Goal: Entertainment & Leisure: Consume media (video, audio)

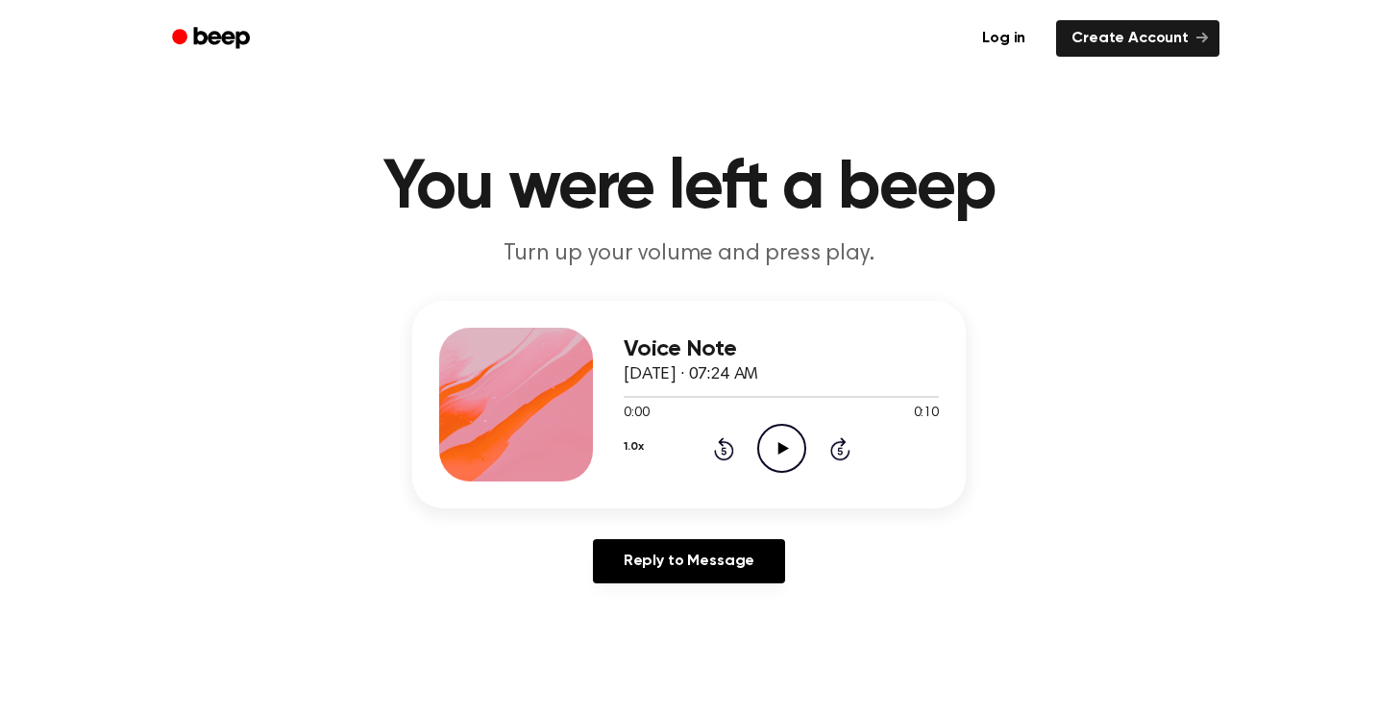
click at [800, 453] on icon "Play Audio" at bounding box center [781, 448] width 49 height 49
click at [784, 451] on icon at bounding box center [781, 448] width 9 height 12
click at [792, 459] on icon "Play Audio" at bounding box center [781, 448] width 49 height 49
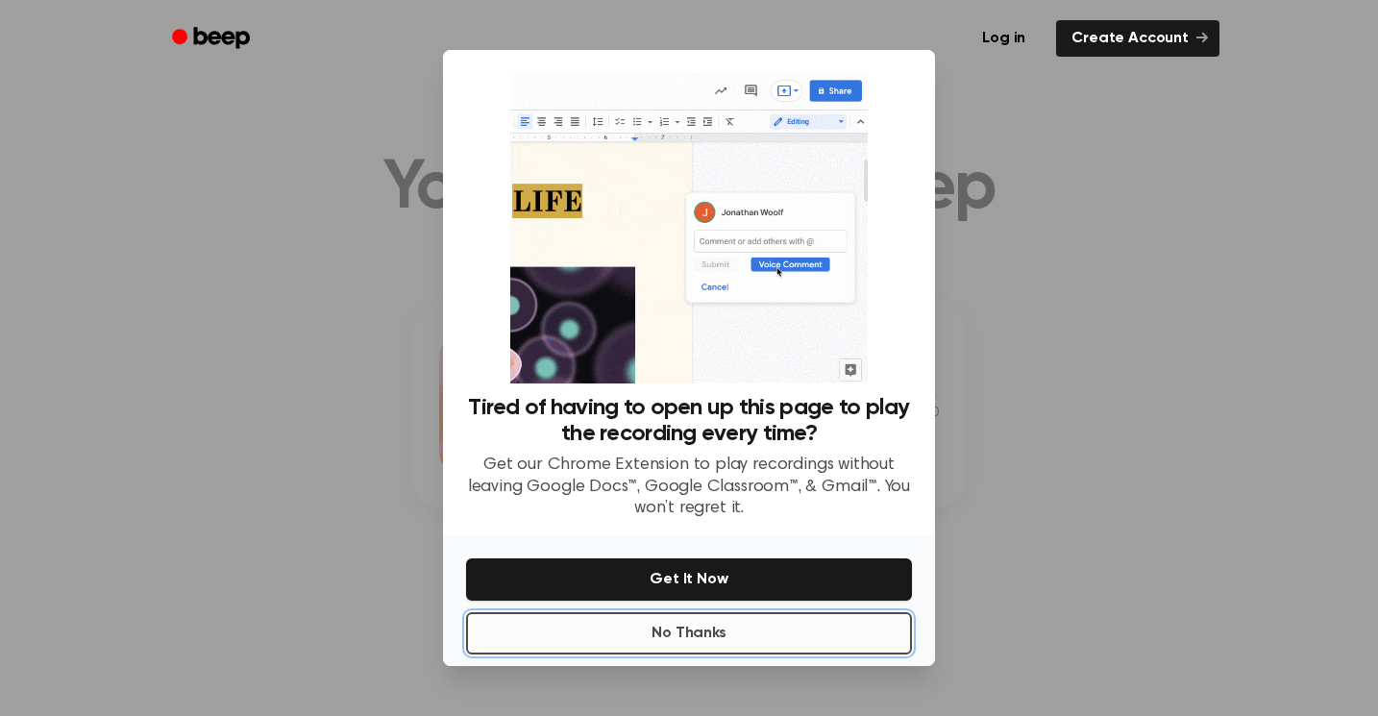
click at [731, 616] on button "No Thanks" at bounding box center [689, 633] width 446 height 42
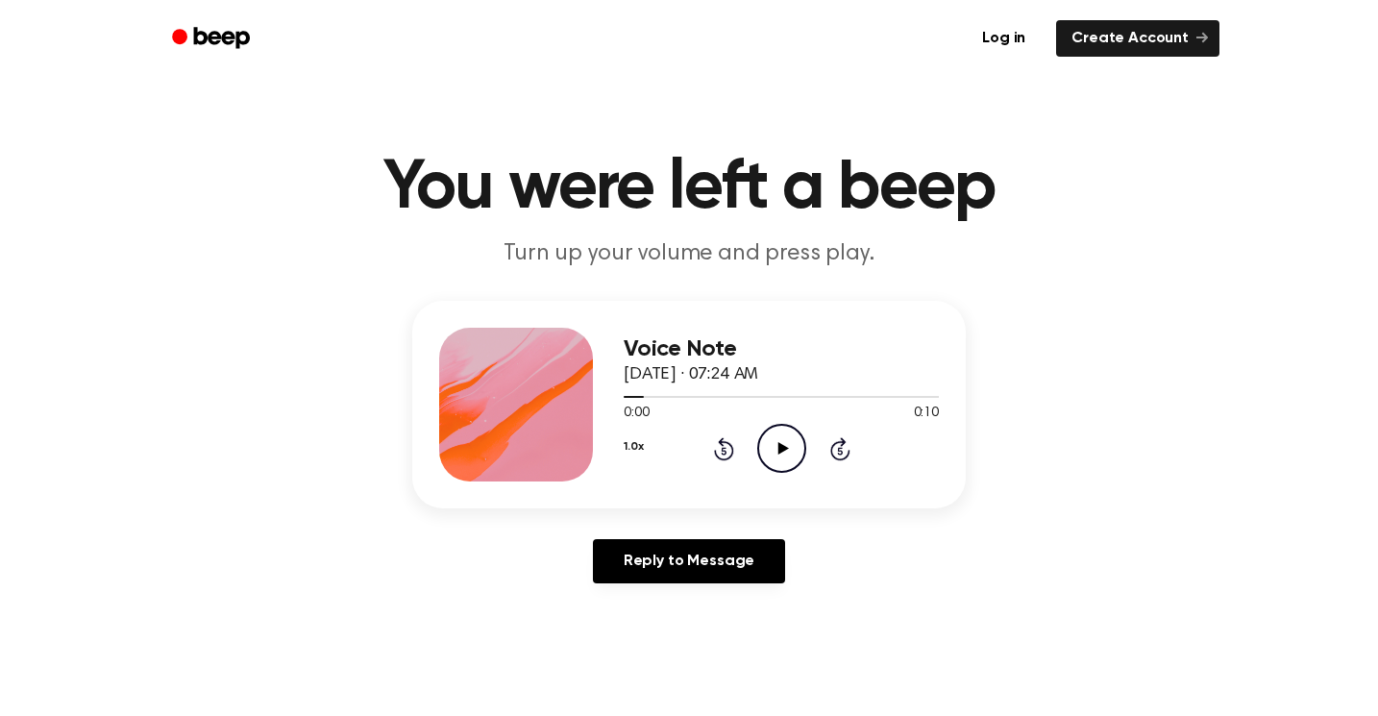
click at [765, 455] on icon "Play Audio" at bounding box center [781, 448] width 49 height 49
click at [771, 467] on icon "Play Audio" at bounding box center [781, 448] width 49 height 49
click at [765, 439] on icon "Play Audio" at bounding box center [781, 448] width 49 height 49
click at [777, 452] on icon at bounding box center [782, 448] width 11 height 12
click at [781, 435] on icon "Play Audio" at bounding box center [781, 448] width 49 height 49
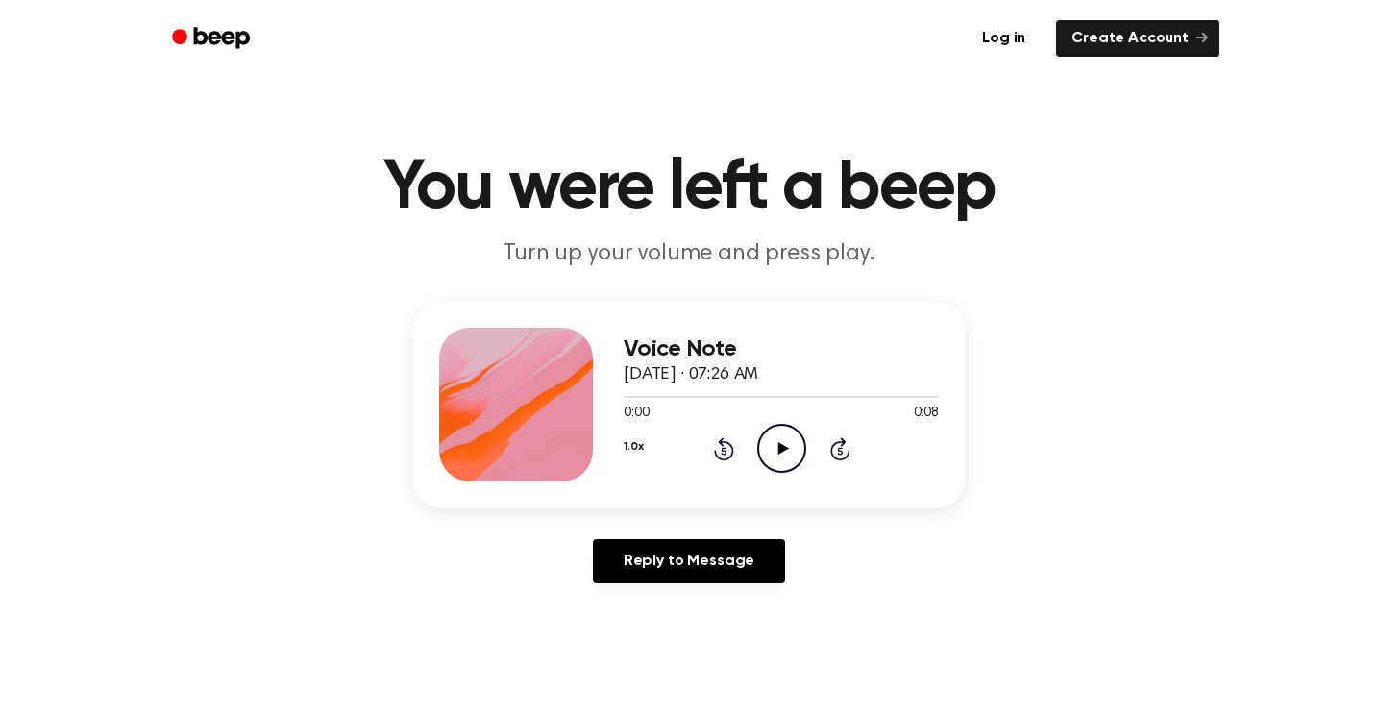
click at [786, 463] on icon "Play Audio" at bounding box center [781, 448] width 49 height 49
click at [766, 433] on icon "Play Audio" at bounding box center [781, 448] width 49 height 49
click at [772, 434] on icon "Play Audio" at bounding box center [781, 448] width 49 height 49
click at [762, 446] on icon "Play Audio" at bounding box center [781, 448] width 49 height 49
click at [769, 435] on icon "Play Audio" at bounding box center [781, 448] width 49 height 49
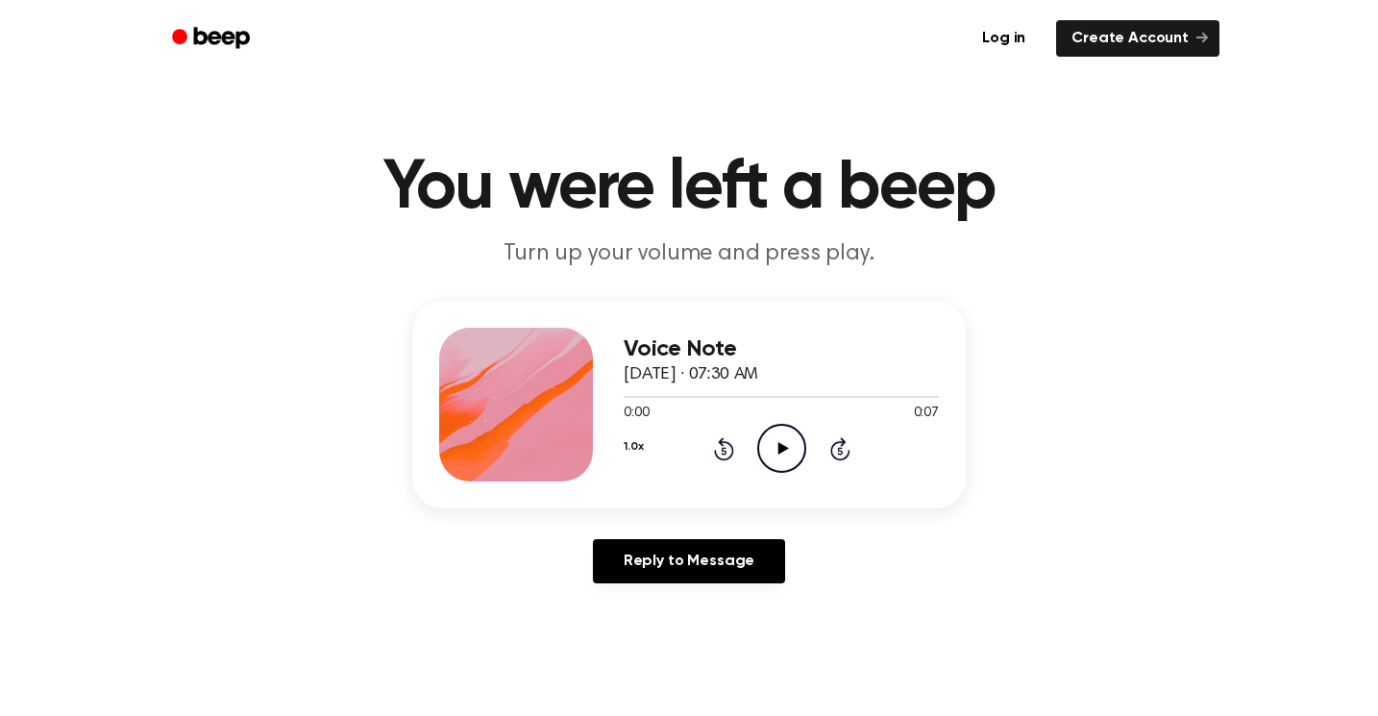
click at [761, 441] on icon "Play Audio" at bounding box center [781, 448] width 49 height 49
click at [784, 448] on icon at bounding box center [782, 448] width 11 height 12
click at [781, 454] on icon "Play Audio" at bounding box center [781, 448] width 49 height 49
click at [800, 479] on div "Voice Note October 15, 2025 · 07:38 AM 0:00 0:10 Your browser does not support …" at bounding box center [781, 405] width 315 height 154
click at [771, 442] on icon "Play Audio" at bounding box center [781, 448] width 49 height 49
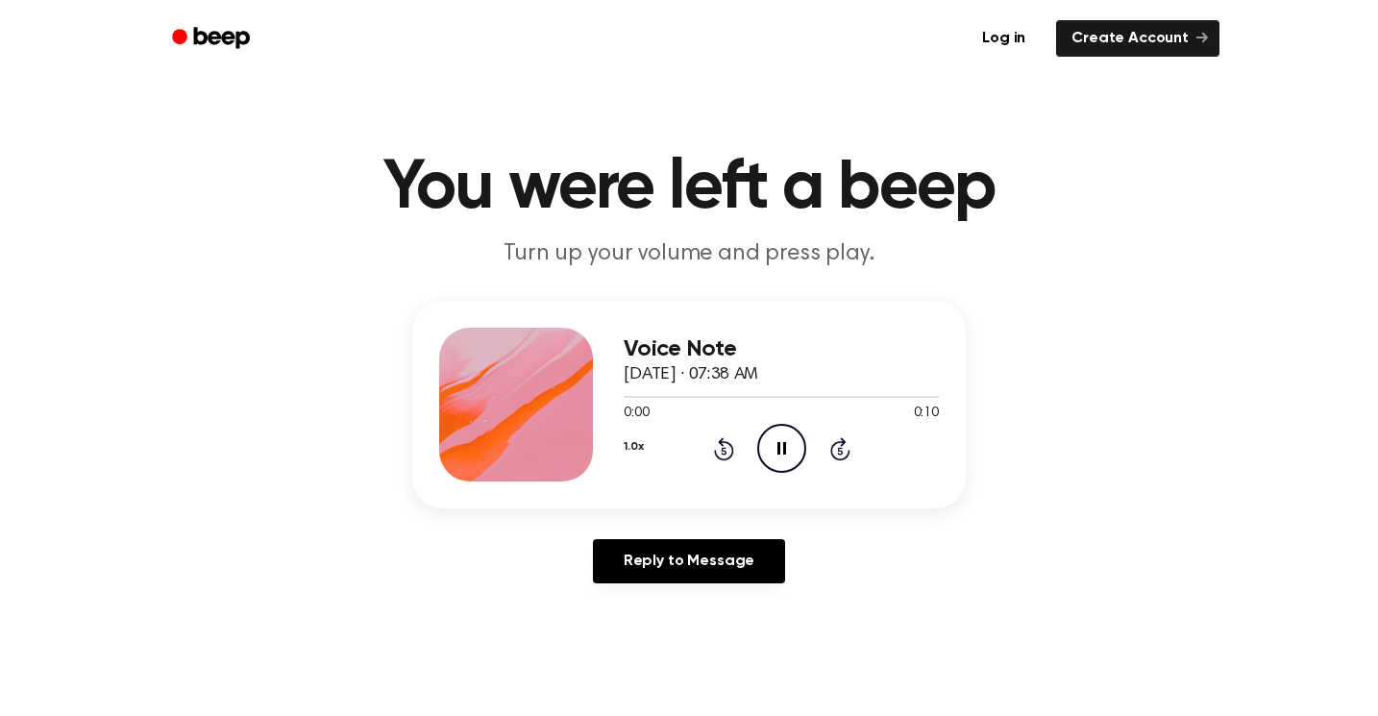
click at [778, 439] on icon "Pause Audio" at bounding box center [781, 448] width 49 height 49
click at [782, 456] on icon "Play Audio" at bounding box center [781, 448] width 49 height 49
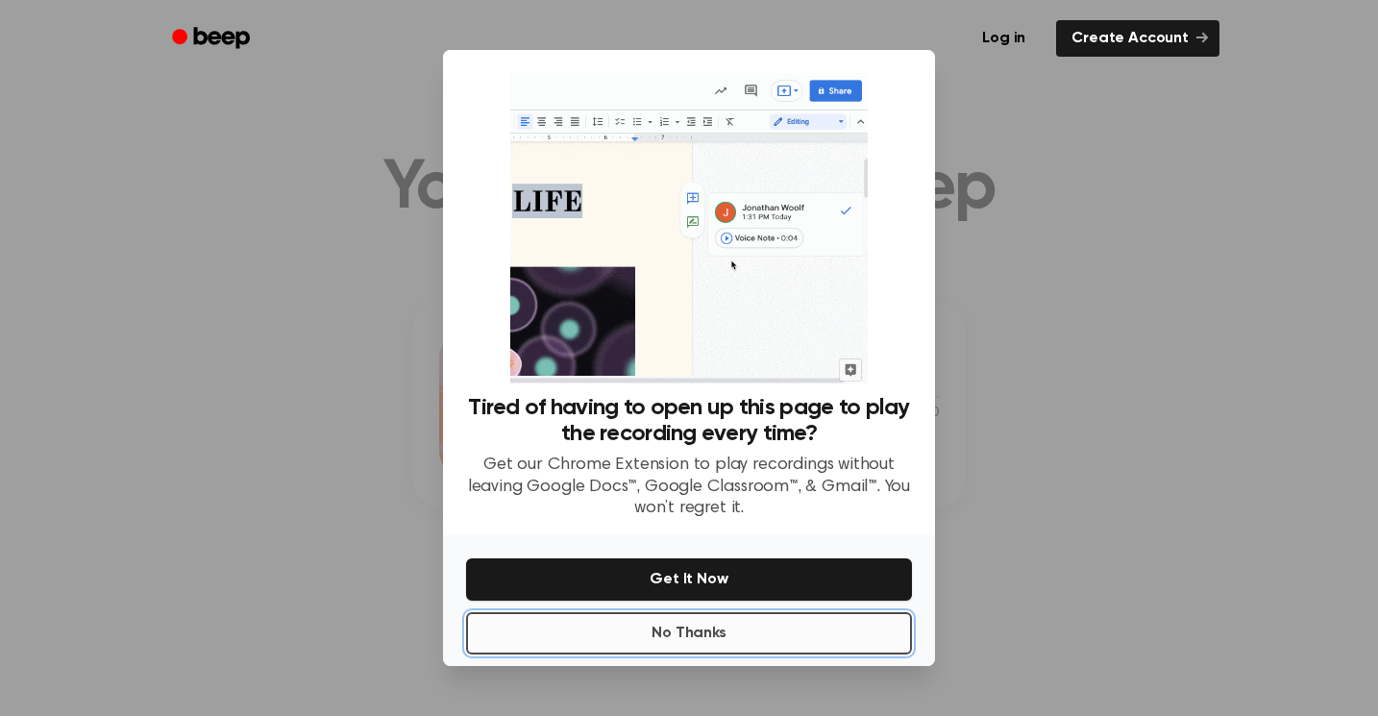
click at [768, 612] on button "No Thanks" at bounding box center [689, 633] width 446 height 42
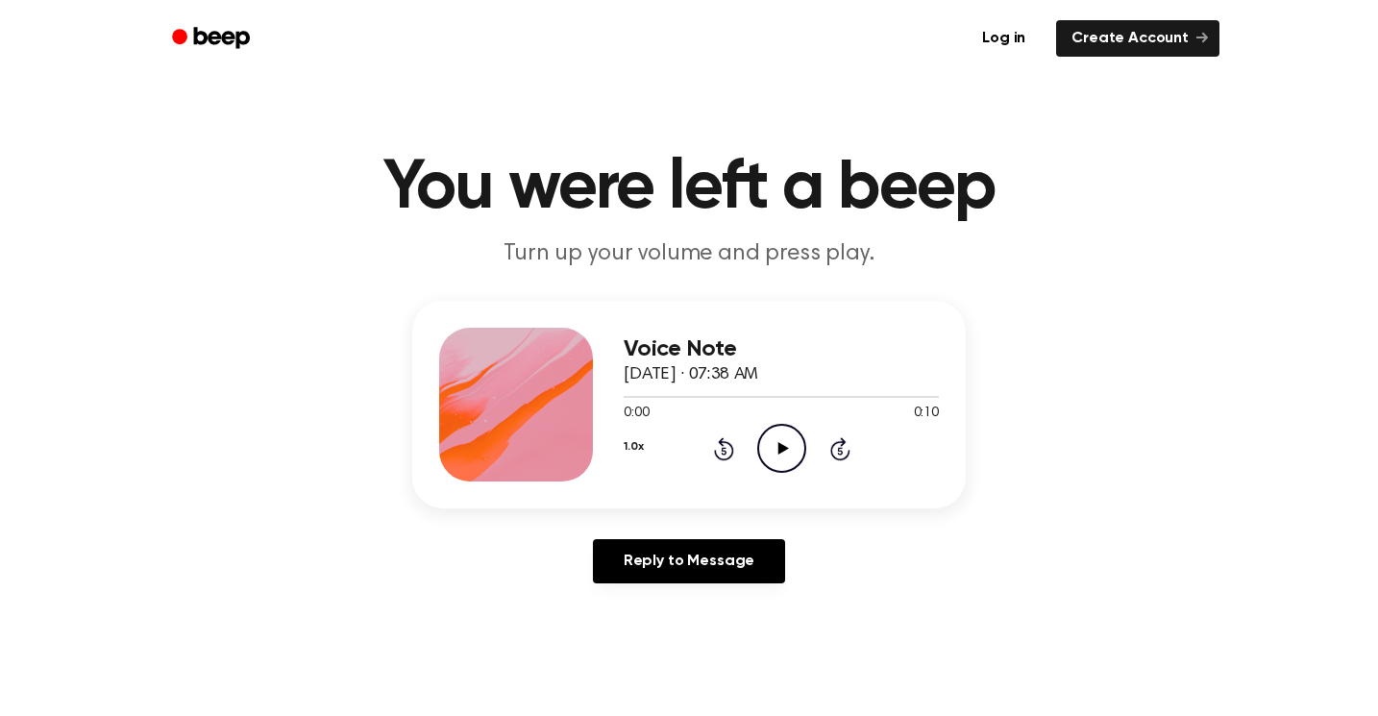
click at [784, 455] on icon "Play Audio" at bounding box center [781, 448] width 49 height 49
click at [776, 455] on icon "Pause Audio" at bounding box center [781, 448] width 49 height 49
click at [776, 455] on icon "Play Audio" at bounding box center [781, 448] width 49 height 49
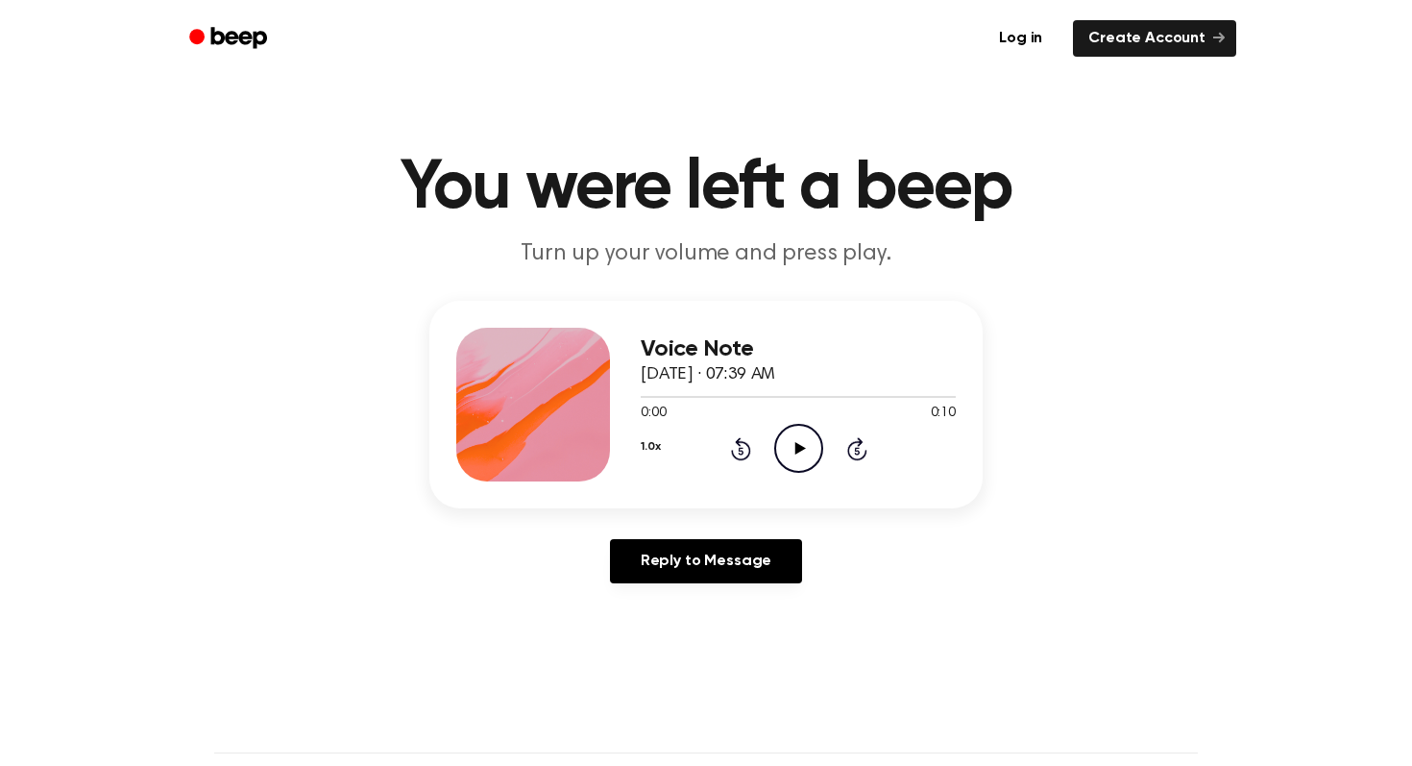
click at [796, 452] on icon at bounding box center [800, 448] width 11 height 12
click at [787, 437] on icon "Play Audio" at bounding box center [798, 448] width 49 height 49
click at [804, 432] on icon "Play Audio" at bounding box center [798, 448] width 49 height 49
click at [804, 450] on icon "Play Audio" at bounding box center [798, 448] width 49 height 49
click at [790, 461] on icon "Play Audio" at bounding box center [798, 448] width 49 height 49
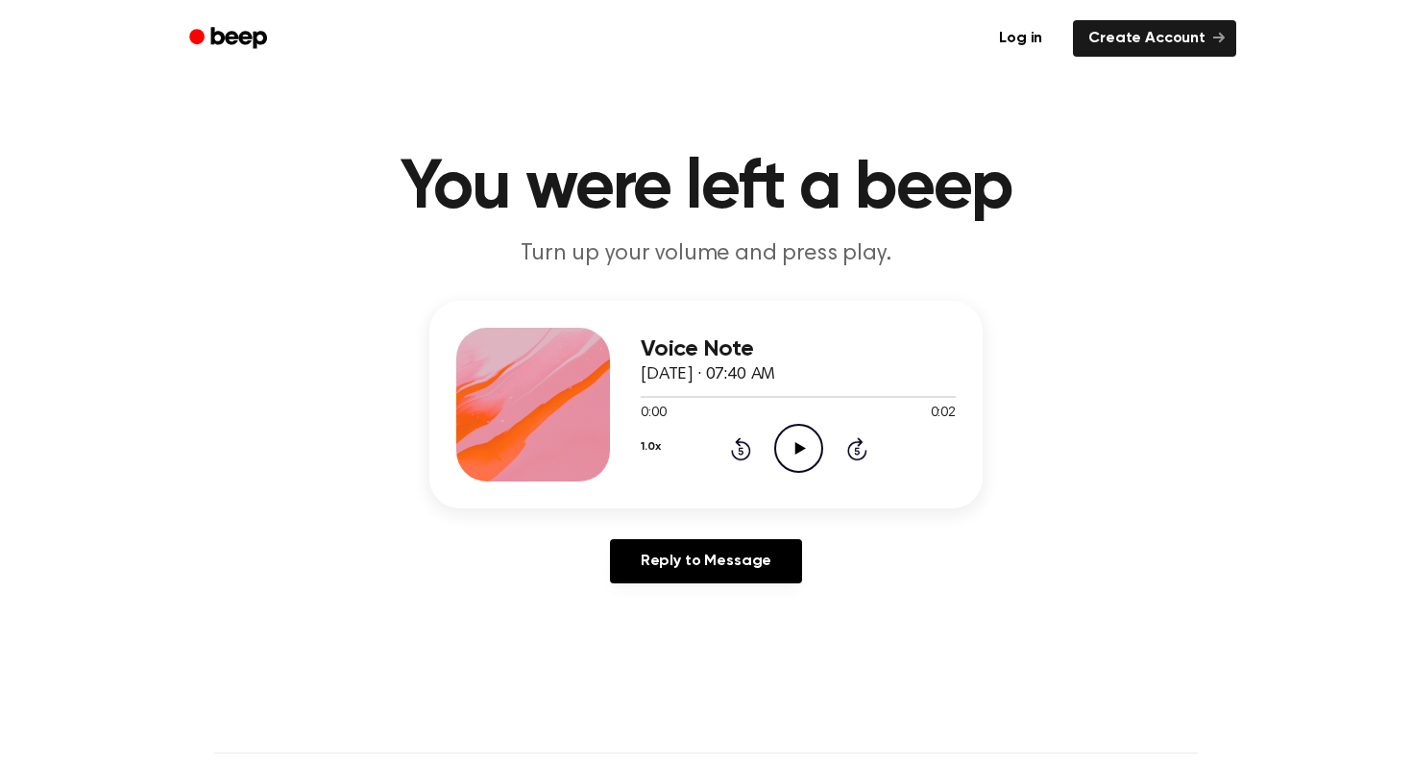
click at [785, 453] on icon "Play Audio" at bounding box center [798, 448] width 49 height 49
click at [799, 477] on div "Voice Note October 15, 2025 · 07:43 AM 0:00 0:08 Your browser does not support …" at bounding box center [798, 405] width 315 height 154
click at [799, 457] on icon "Play Audio" at bounding box center [798, 448] width 49 height 49
click at [812, 469] on icon "Play Audio" at bounding box center [798, 448] width 49 height 49
click at [796, 431] on icon "Play Audio" at bounding box center [798, 448] width 49 height 49
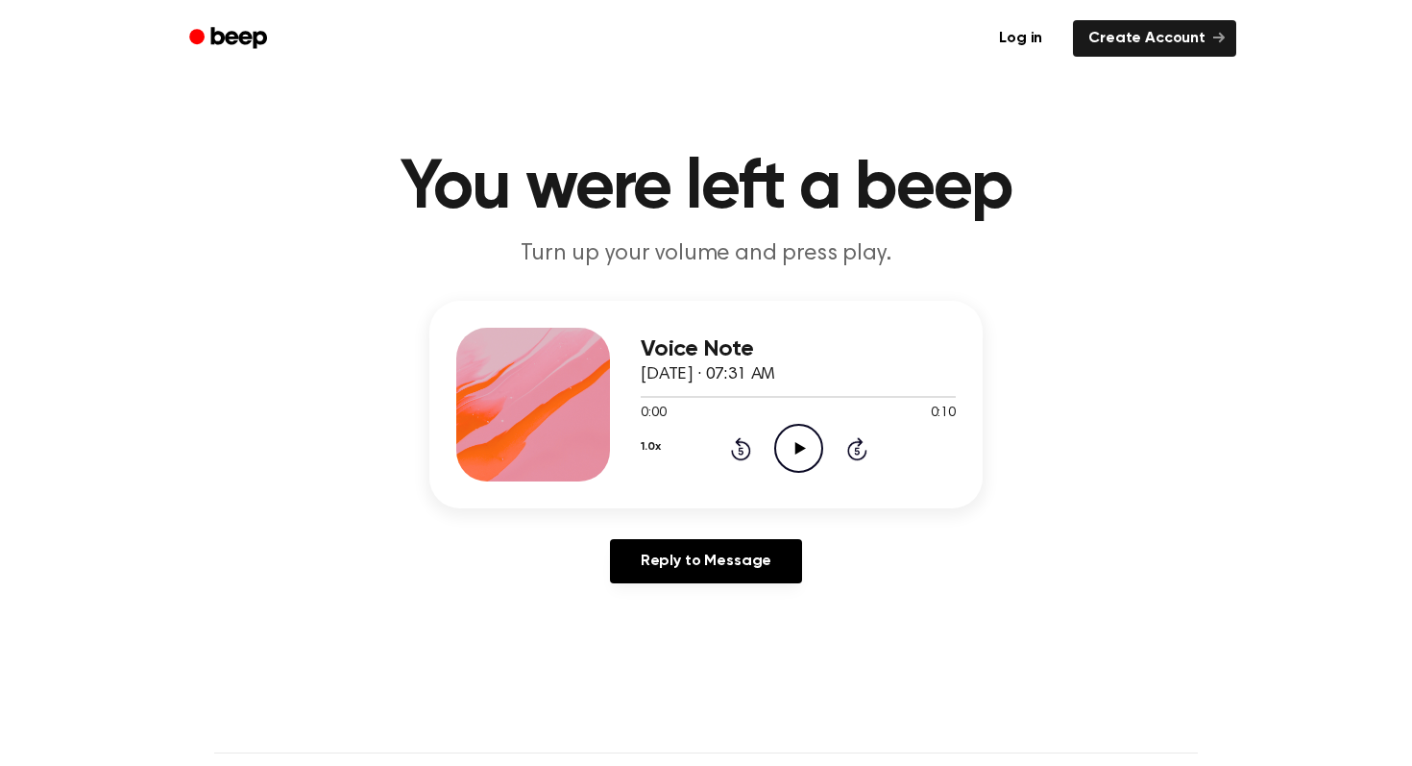
click at [785, 451] on icon "Play Audio" at bounding box center [798, 448] width 49 height 49
click at [793, 427] on icon "Play Audio" at bounding box center [798, 448] width 49 height 49
